Goal: Task Accomplishment & Management: Use online tool/utility

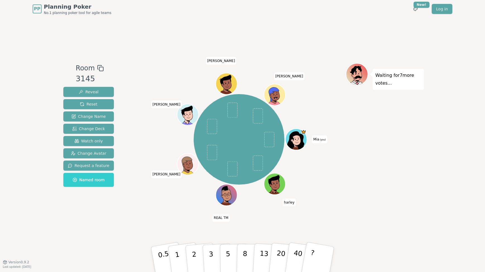
click at [179, 207] on div "Mia (you) [PERSON_NAME] REAL TM [PERSON_NAME] [PERSON_NAME]" at bounding box center [239, 140] width 214 height 154
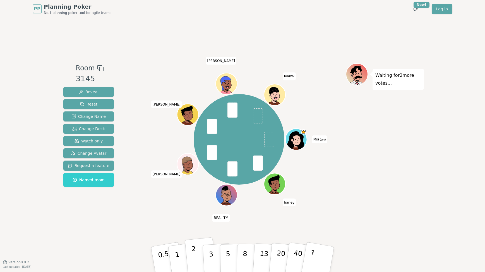
click at [195, 255] on p "2" at bounding box center [194, 260] width 7 height 30
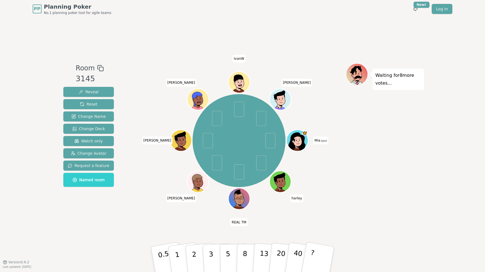
click at [157, 93] on div "Mia (you) [PERSON_NAME] REAL [PERSON_NAME] [PERSON_NAME] IvanW [PERSON_NAME]" at bounding box center [239, 140] width 214 height 135
click at [298, 144] on icon at bounding box center [298, 144] width 10 height 4
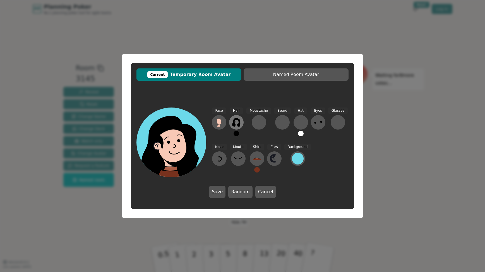
click at [238, 124] on icon at bounding box center [236, 122] width 8 height 9
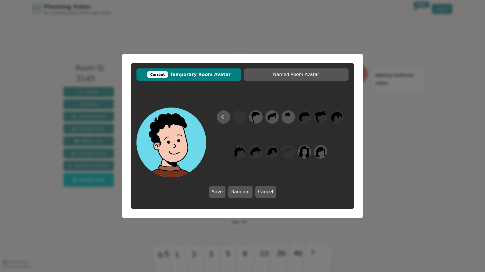
click at [286, 36] on div "Current Temporary Room Avatar Named Room Avatar Save Random Cancel" at bounding box center [242, 136] width 485 height 272
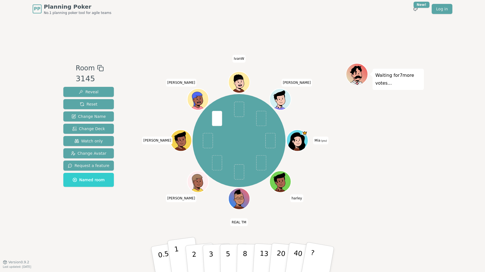
click at [177, 256] on p "1" at bounding box center [178, 260] width 8 height 30
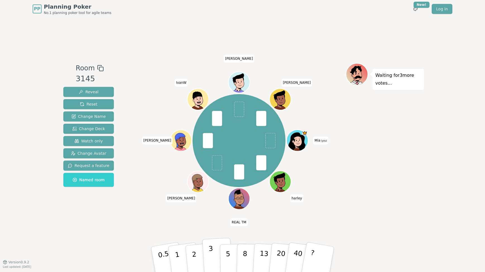
click at [212, 254] on p "3" at bounding box center [212, 260] width 6 height 30
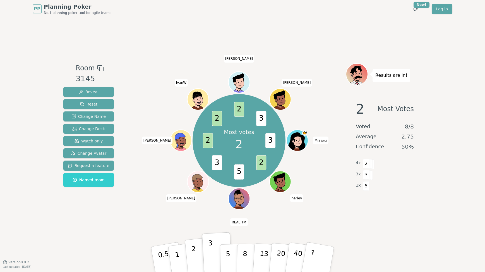
click at [195, 260] on p "2" at bounding box center [194, 260] width 7 height 30
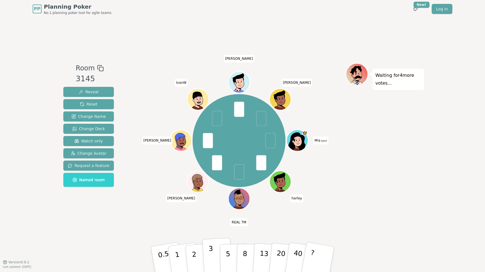
click at [210, 249] on p "3" at bounding box center [212, 260] width 6 height 30
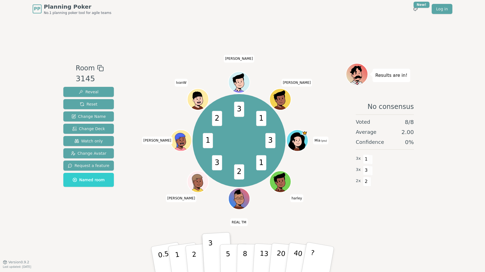
click at [190, 226] on div "Room 3145 Reveal Reset Change Name Change Deck Watch only Change Avatar Request…" at bounding box center [242, 140] width 363 height 244
click at [170, 213] on div "3 1 2 3 1 2 3 1 Mia (you) [PERSON_NAME] REAL TM [PERSON_NAME] IvanW [PERSON_NAM…" at bounding box center [239, 140] width 214 height 154
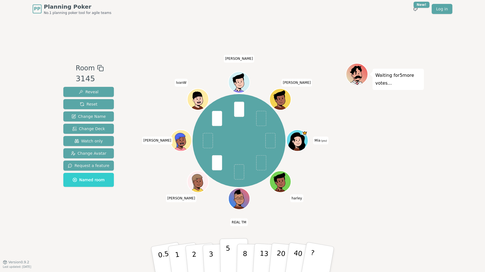
click at [230, 250] on button "5" at bounding box center [234, 259] width 29 height 42
drag, startPoint x: 191, startPoint y: 258, endPoint x: 182, endPoint y: 256, distance: 8.6
click at [190, 258] on button "2" at bounding box center [201, 265] width 32 height 44
click at [180, 256] on button "1" at bounding box center [183, 259] width 33 height 45
click at [180, 251] on button "1" at bounding box center [183, 259] width 33 height 45
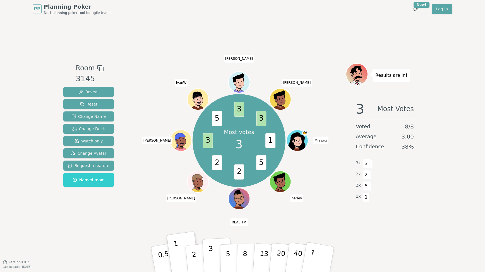
click at [210, 246] on p "3" at bounding box center [212, 260] width 6 height 30
